Goal: Information Seeking & Learning: Learn about a topic

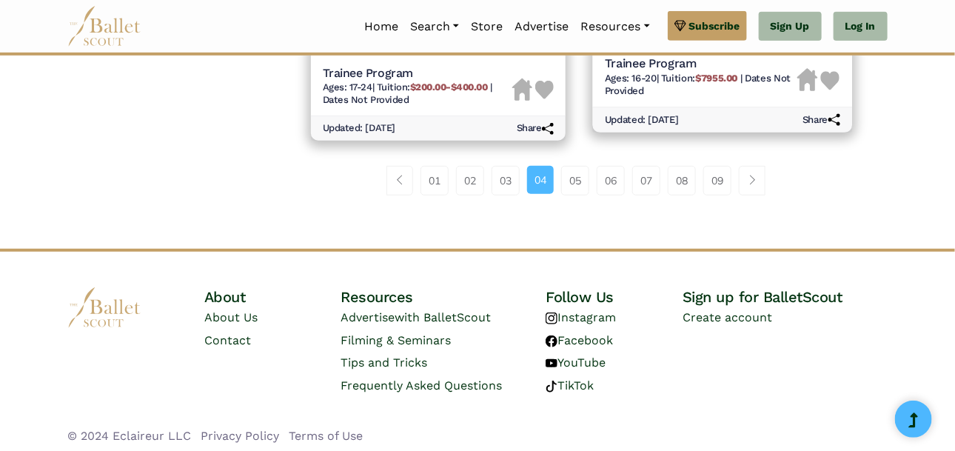
scroll to position [2274, 0]
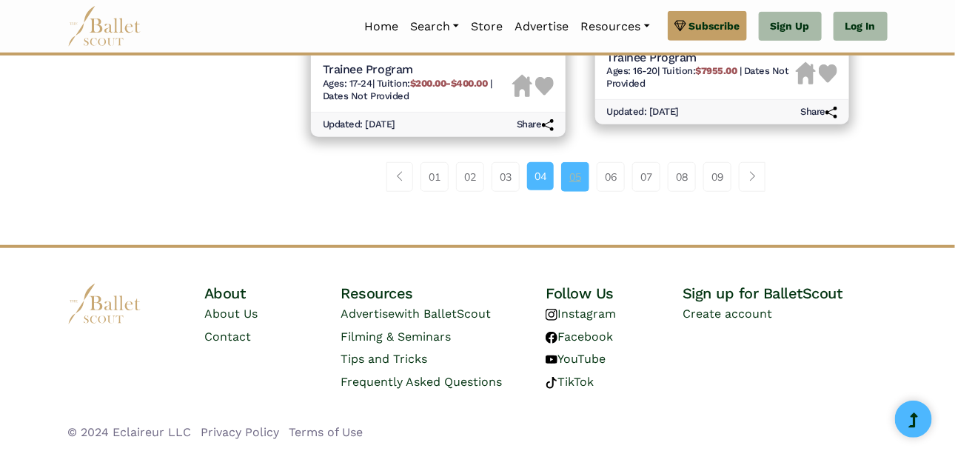
click at [577, 181] on link "05" at bounding box center [575, 177] width 28 height 30
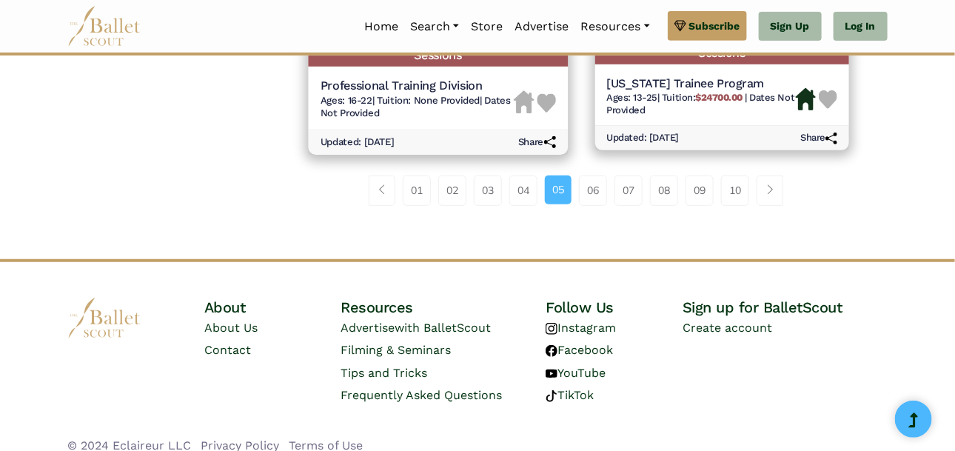
scroll to position [2225, 0]
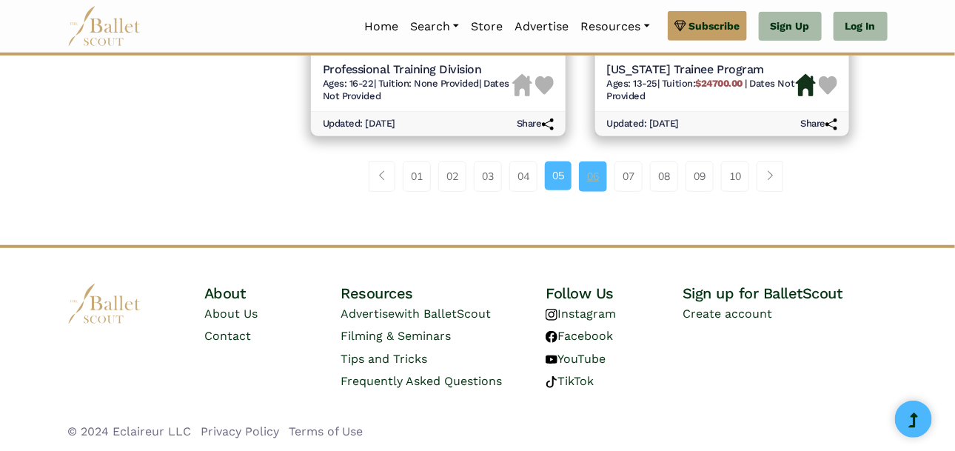
click at [594, 173] on link "06" at bounding box center [593, 176] width 28 height 30
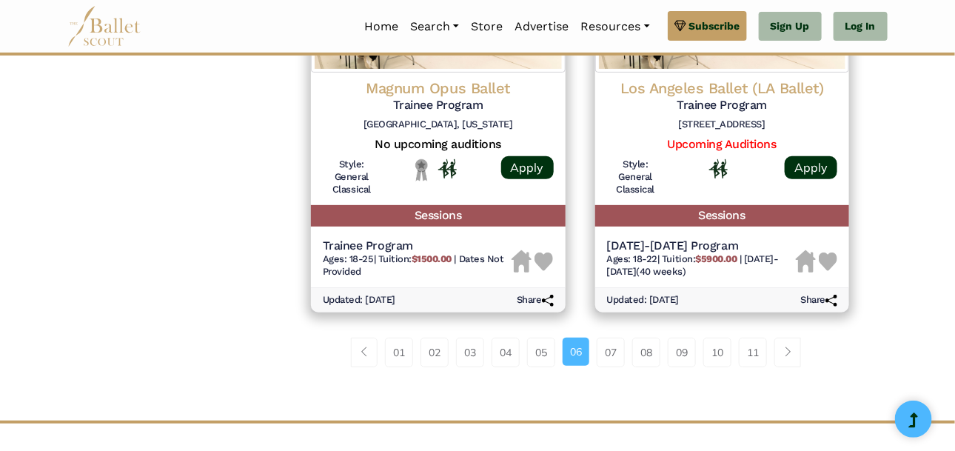
scroll to position [2083, 0]
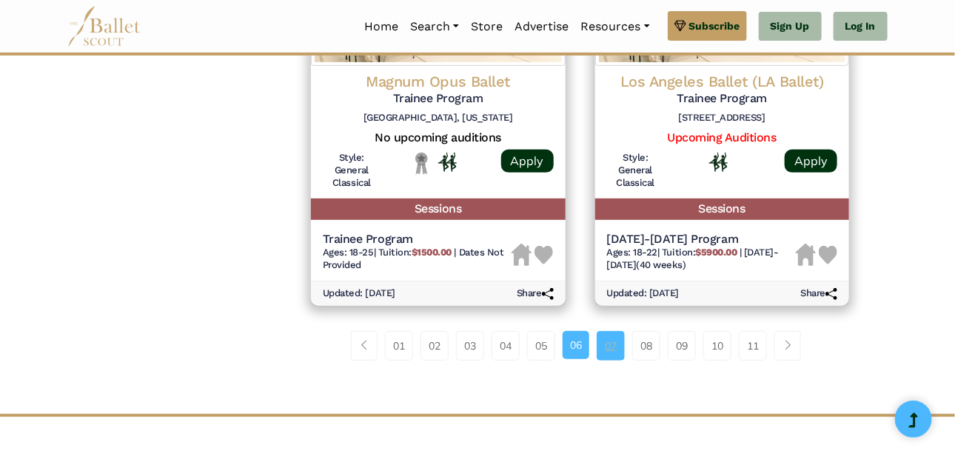
click at [614, 331] on link "07" at bounding box center [611, 346] width 28 height 30
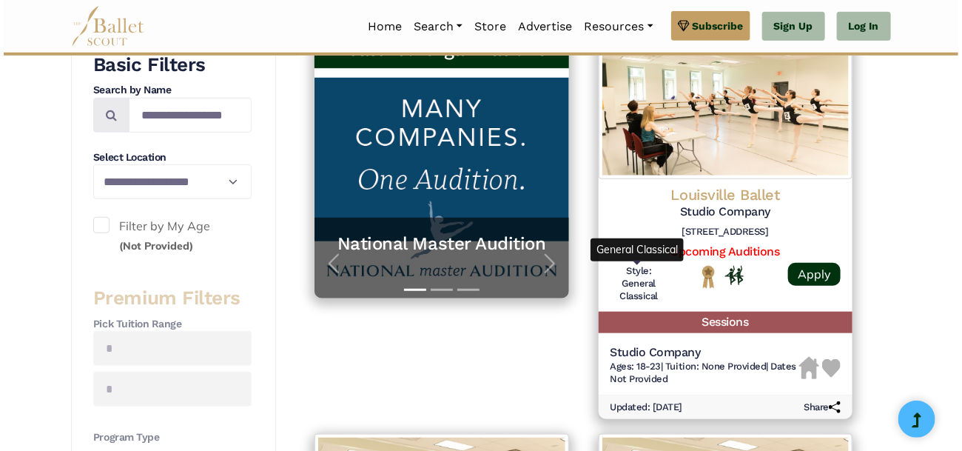
scroll to position [299, 0]
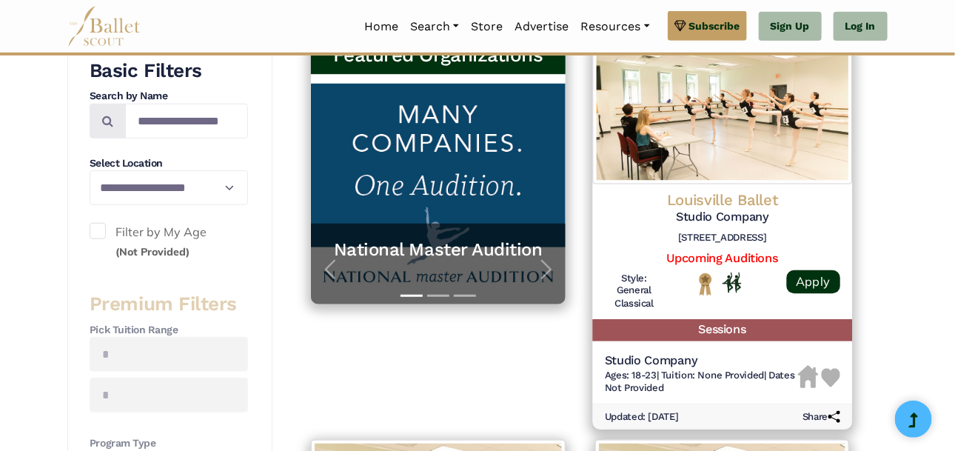
click at [719, 221] on h5 "Studio Company" at bounding box center [721, 217] width 235 height 16
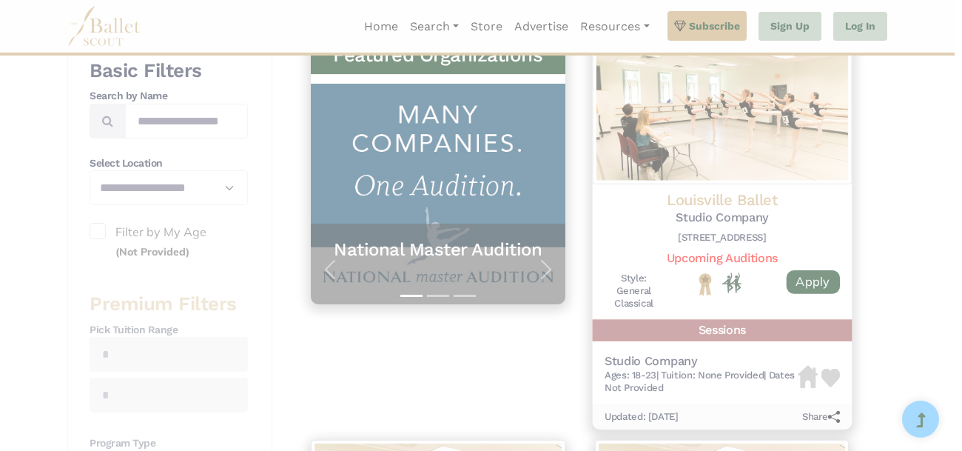
click at [719, 221] on div at bounding box center [481, 225] width 962 height 451
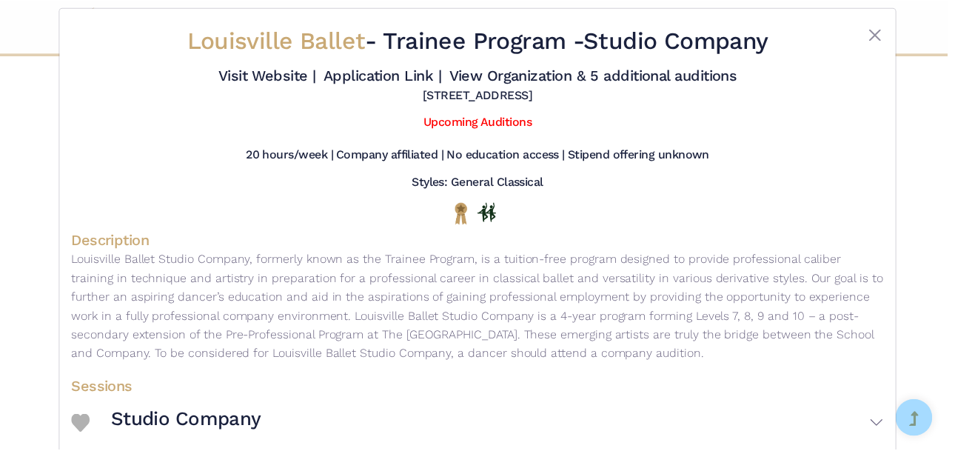
scroll to position [0, 0]
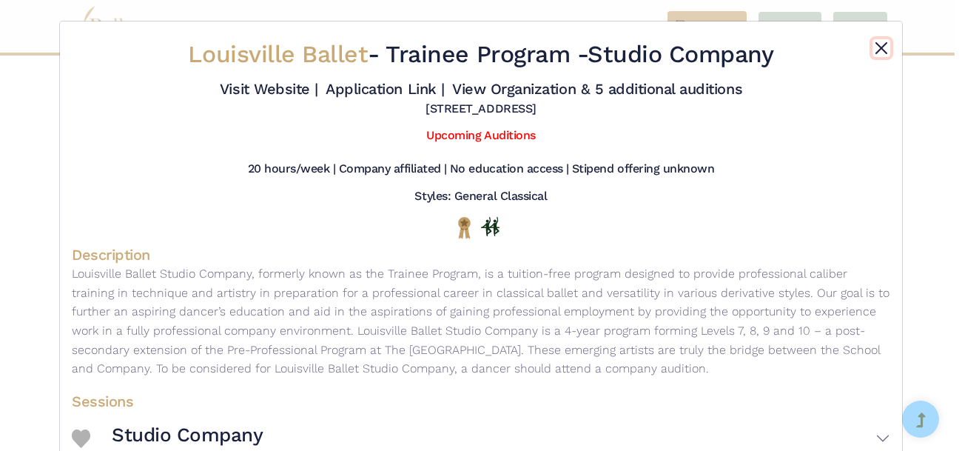
click at [881, 52] on button "Close" at bounding box center [882, 48] width 18 height 18
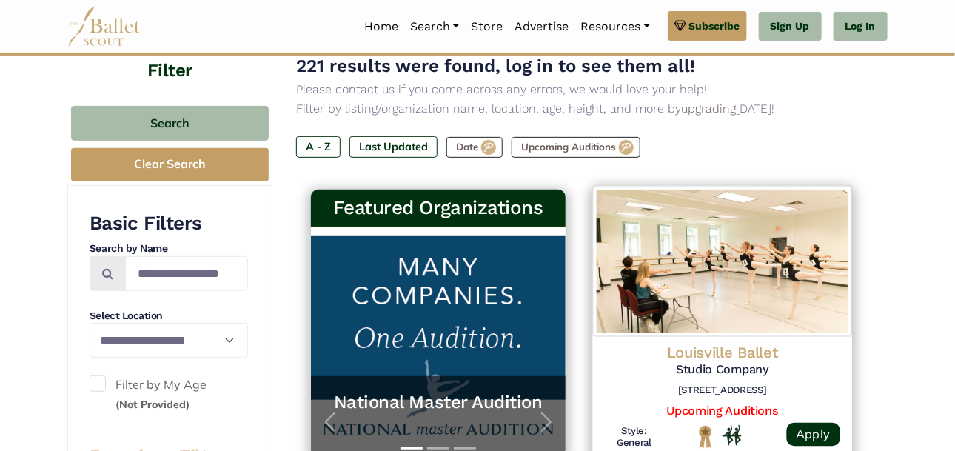
scroll to position [145, 0]
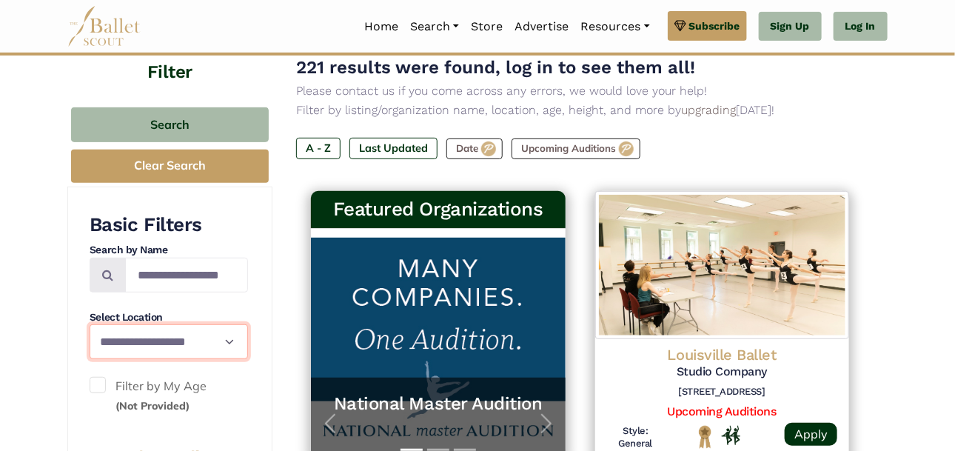
click at [227, 339] on select "**********" at bounding box center [169, 341] width 158 height 35
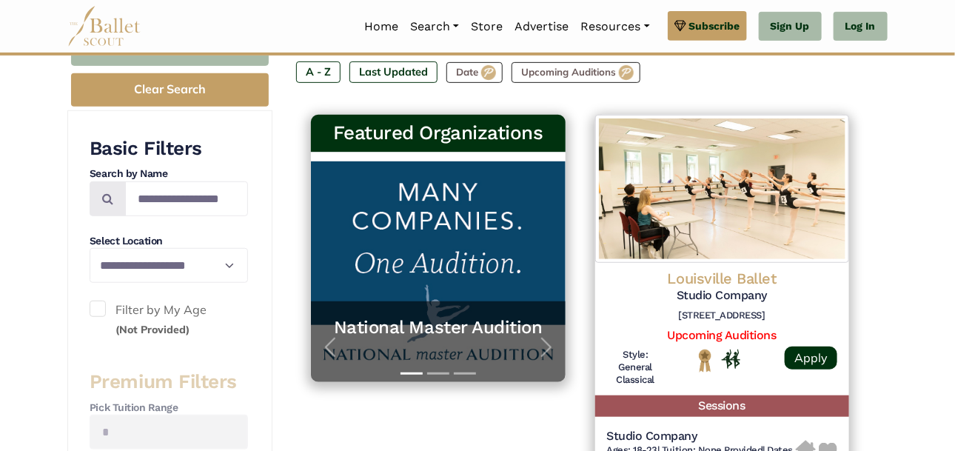
scroll to position [222, 0]
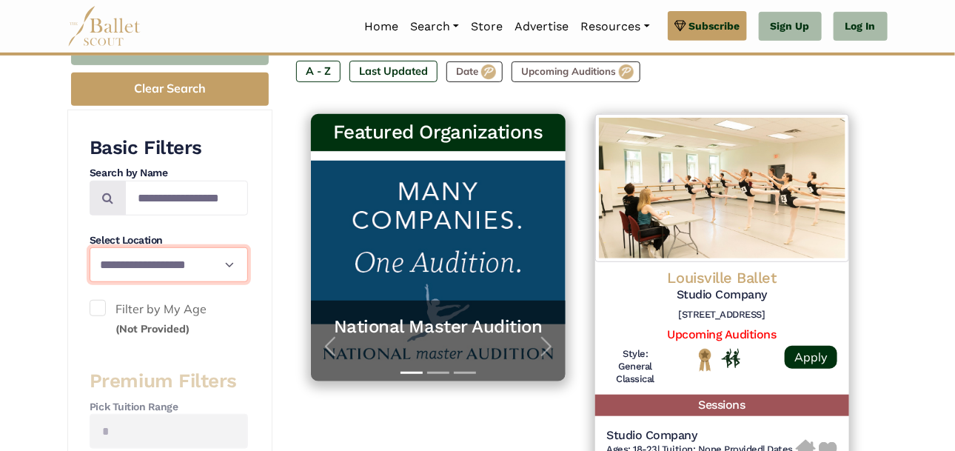
click at [175, 266] on select "**********" at bounding box center [169, 264] width 158 height 35
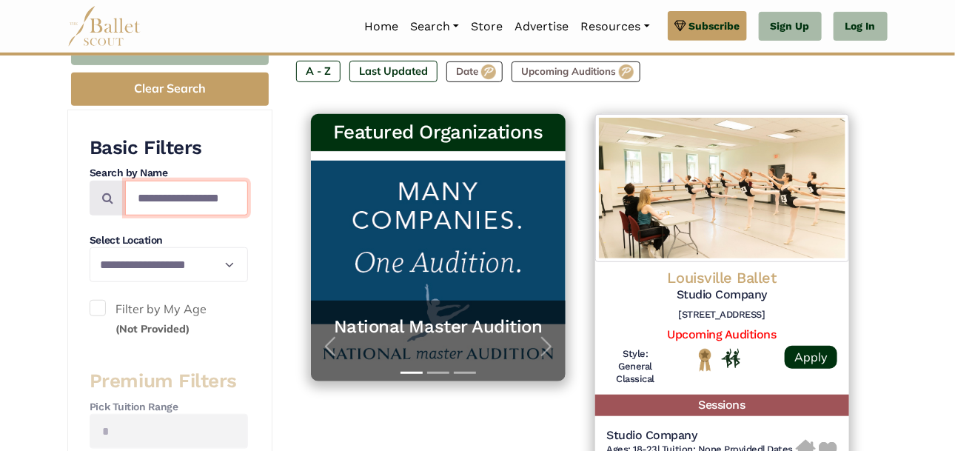
click at [178, 197] on input "Search by names..." at bounding box center [186, 198] width 123 height 35
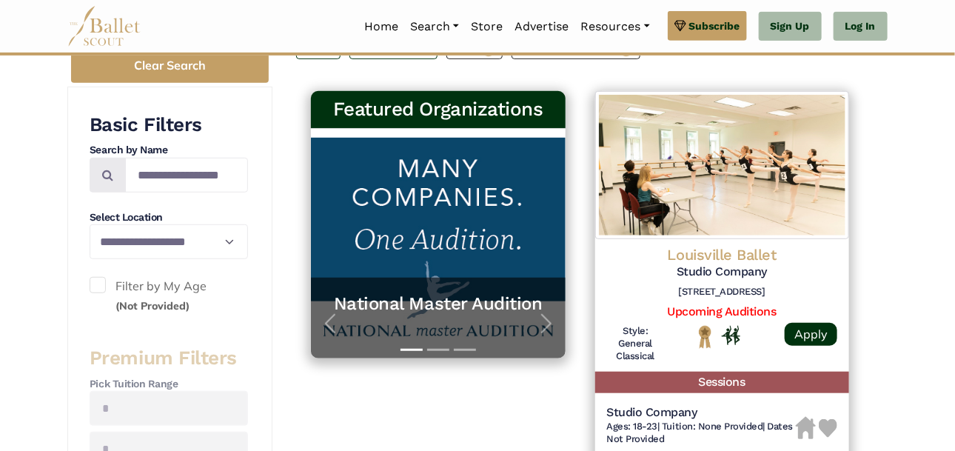
scroll to position [251, 0]
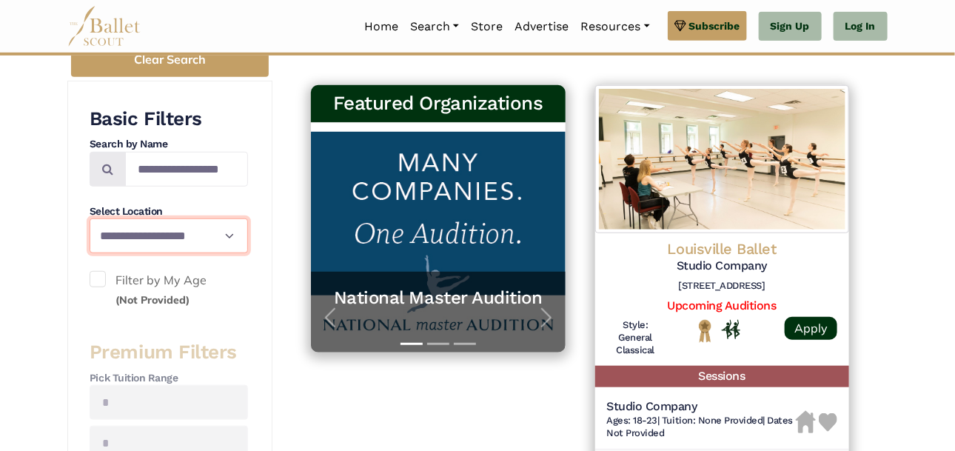
click at [141, 243] on select "**********" at bounding box center [169, 235] width 158 height 35
select select "**"
click at [90, 218] on select "**********" at bounding box center [169, 235] width 158 height 35
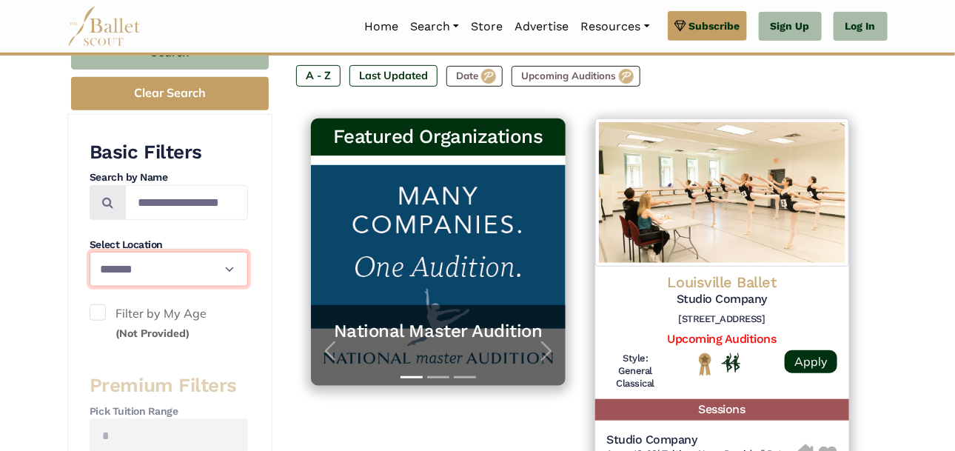
scroll to position [218, 0]
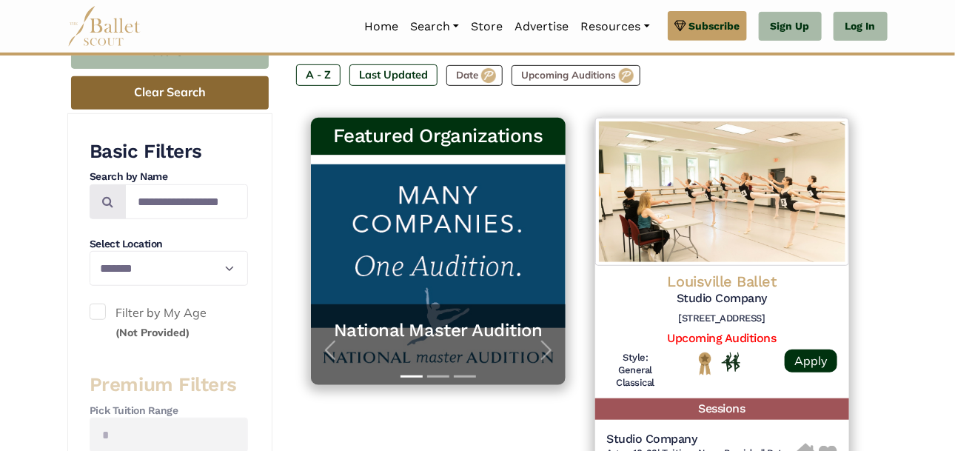
click at [213, 106] on button "Clear Search" at bounding box center [170, 92] width 198 height 33
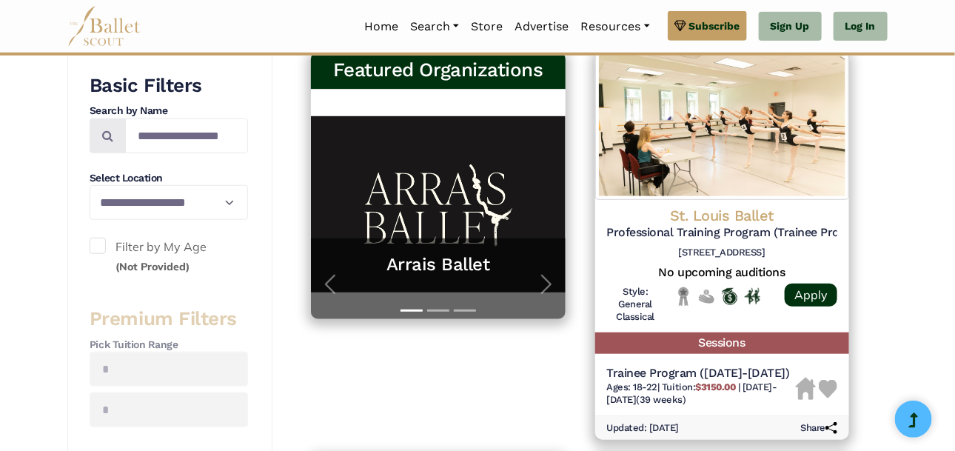
scroll to position [278, 0]
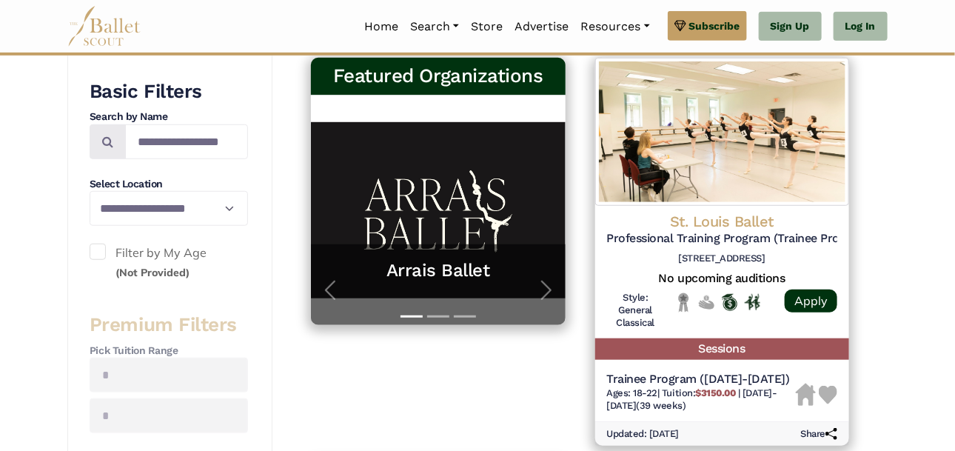
click at [172, 188] on h4 "Select Location" at bounding box center [169, 184] width 158 height 15
click at [198, 204] on select "**********" at bounding box center [169, 208] width 158 height 35
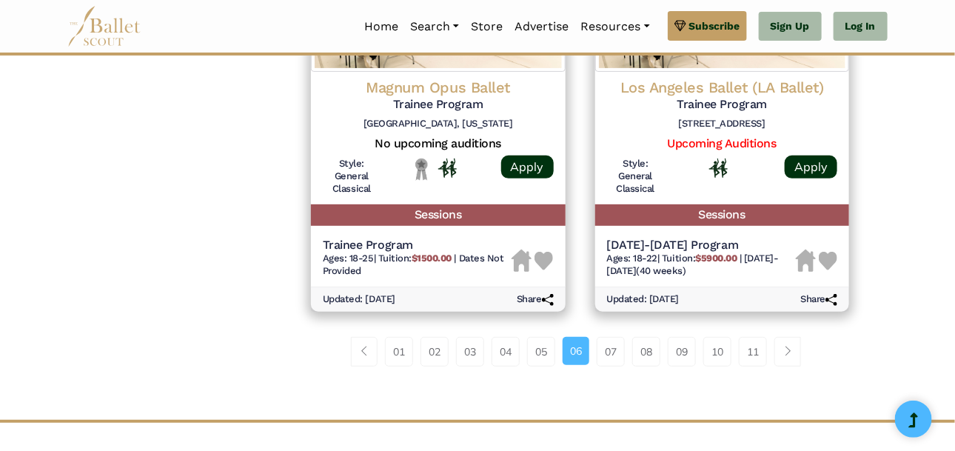
scroll to position [2081, 0]
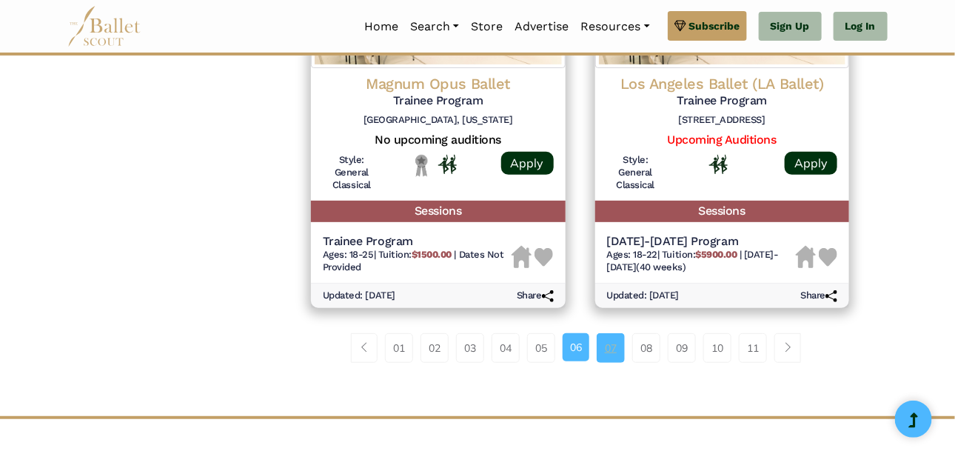
click at [610, 335] on link "07" at bounding box center [611, 348] width 28 height 30
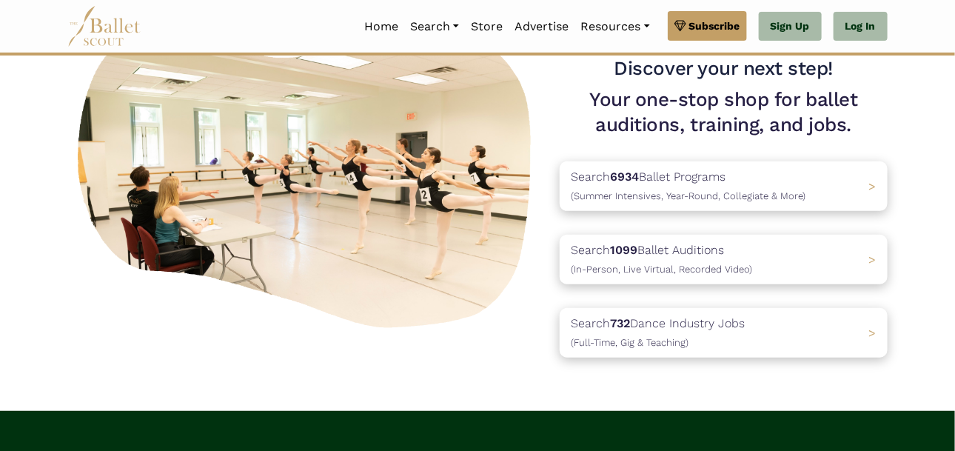
scroll to position [112, 0]
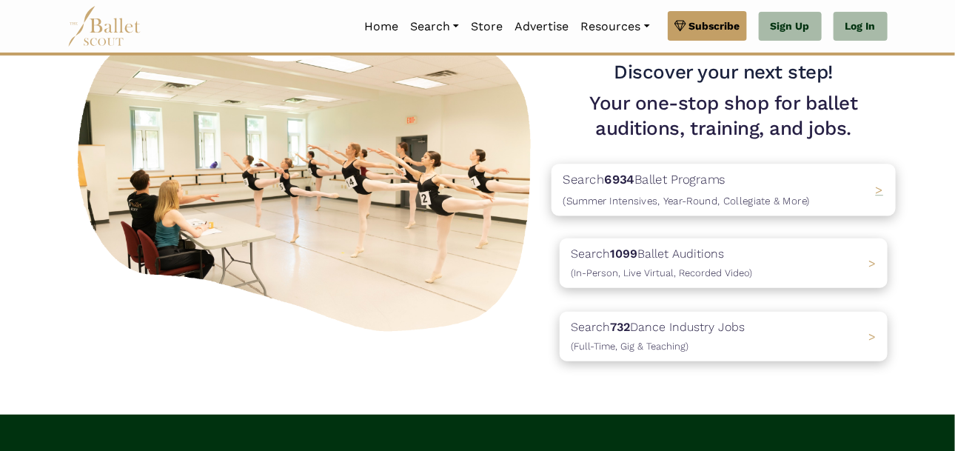
click at [750, 189] on p "Search 6934 Ballet Programs (Summer Intensives, Year-Round, Collegiate & More)" at bounding box center [686, 189] width 246 height 40
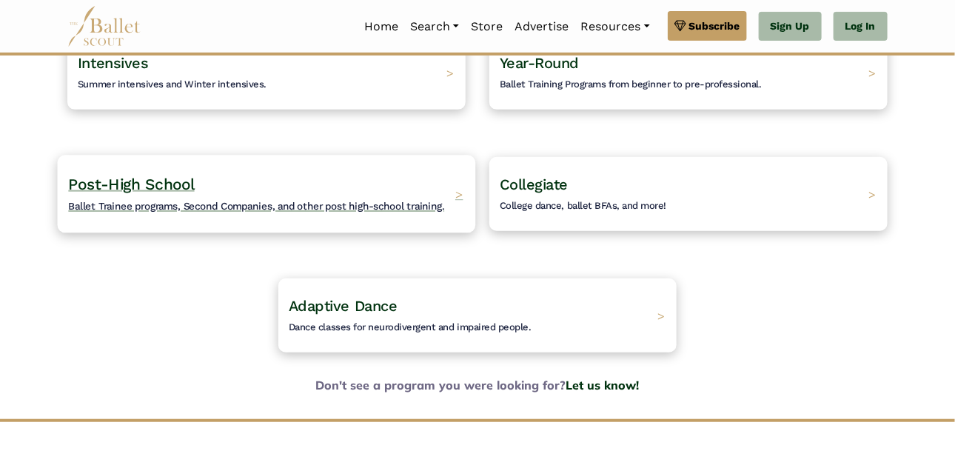
scroll to position [182, 0]
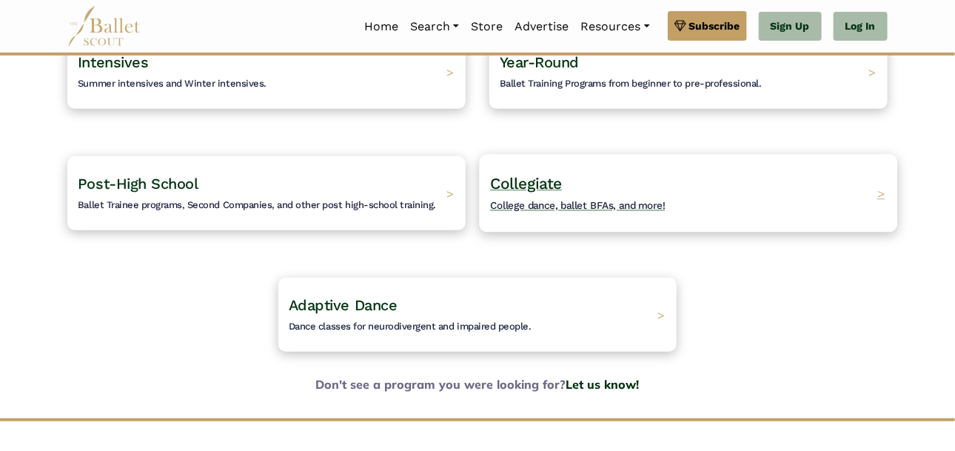
click at [560, 199] on span "College dance, ballet BFAs, and more!" at bounding box center [577, 205] width 175 height 12
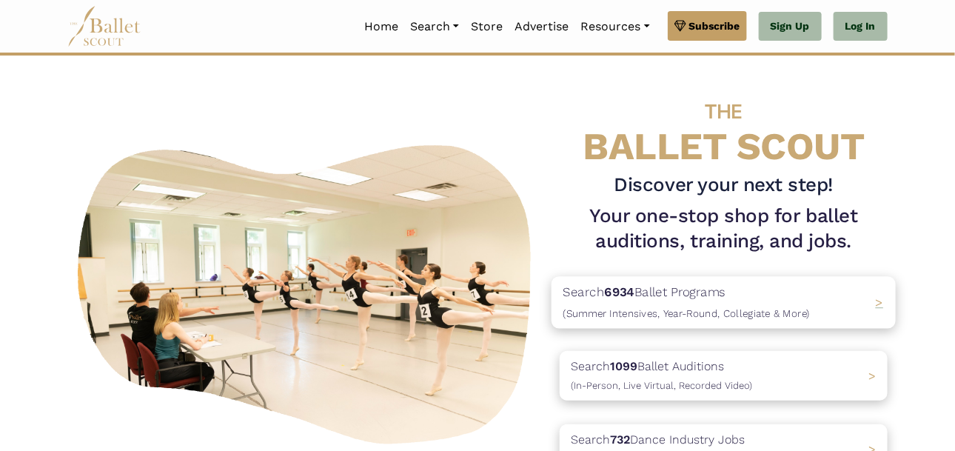
click at [634, 302] on p "Search 6934 Ballet Programs (Summer Intensives, Year-Round, Collegiate & More)" at bounding box center [686, 302] width 246 height 40
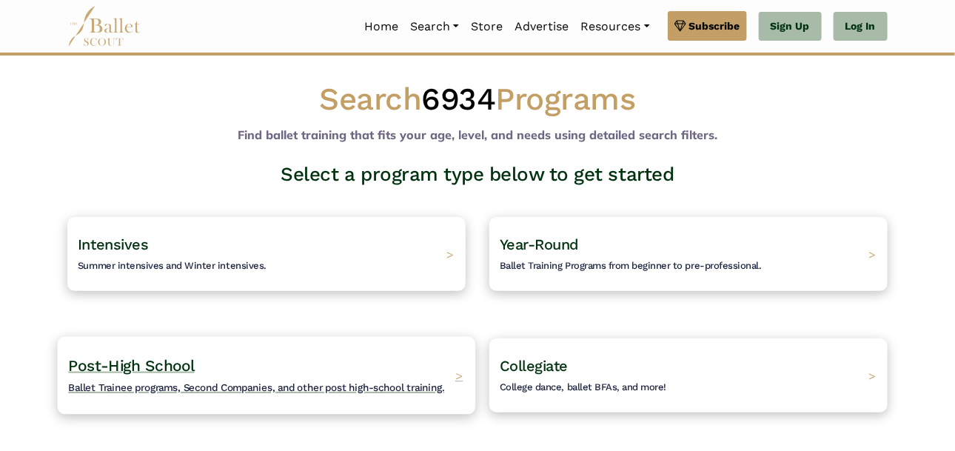
click at [437, 357] on h4 "Post-High School Ballet Trainee programs, Second Companies, and other post high…" at bounding box center [256, 375] width 376 height 41
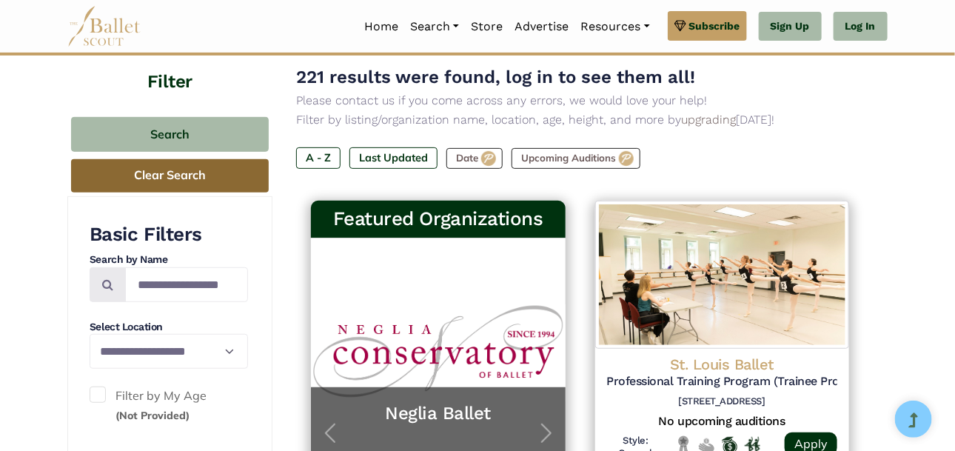
scroll to position [156, 0]
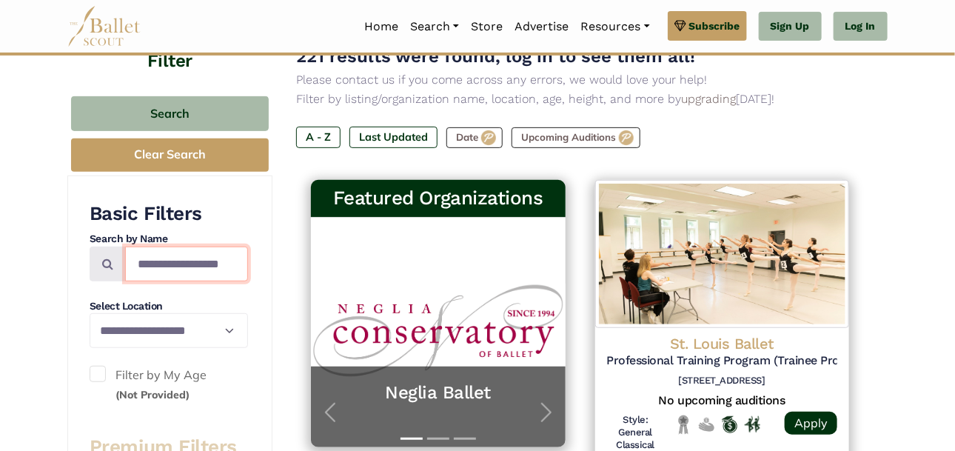
click at [180, 269] on input "Search by names..." at bounding box center [186, 263] width 123 height 35
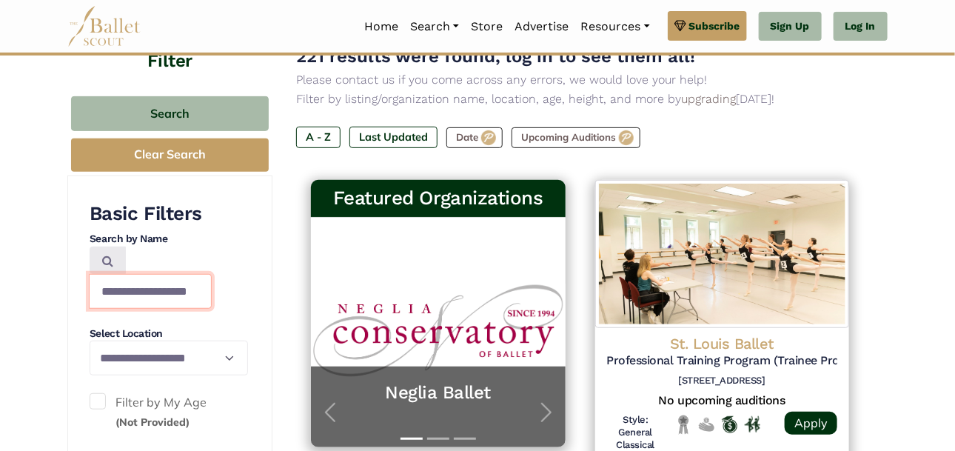
scroll to position [0, 24]
type input "**********"
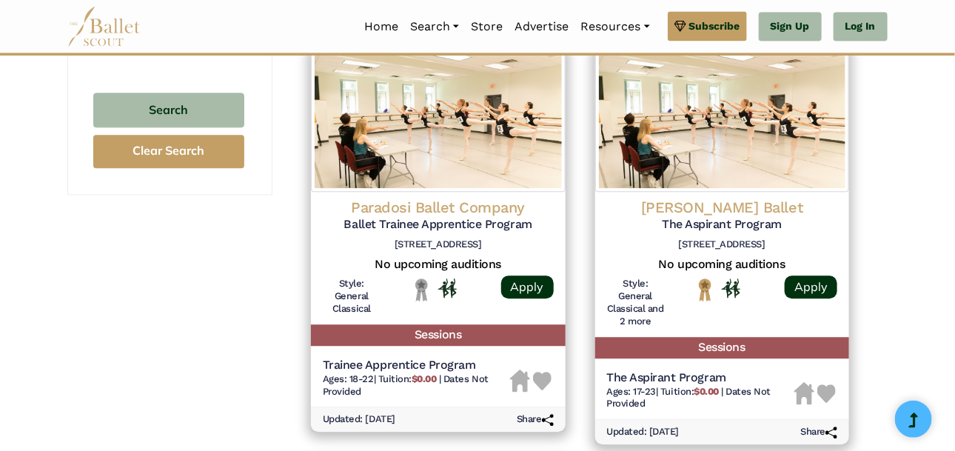
scroll to position [1115, 0]
